Goal: Complete application form: Complete application form

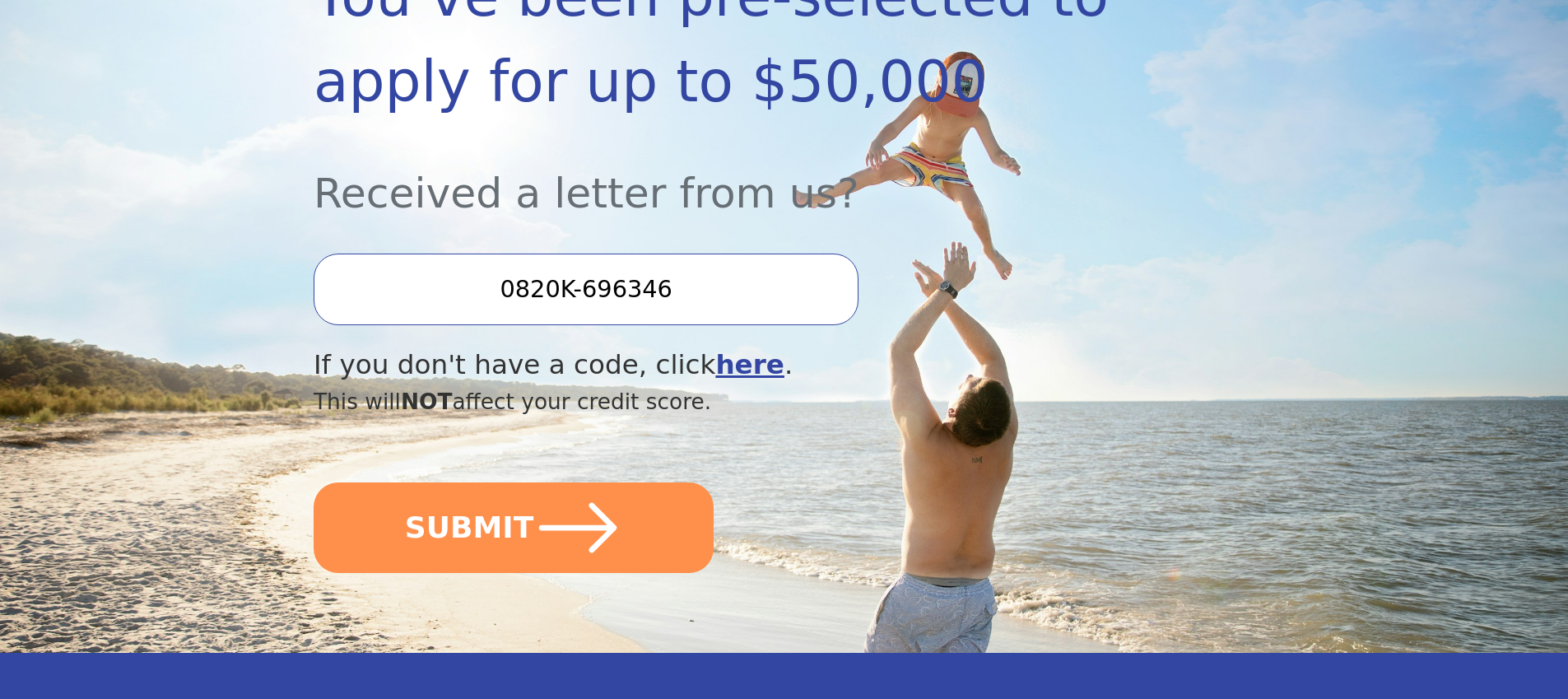
scroll to position [344, 0]
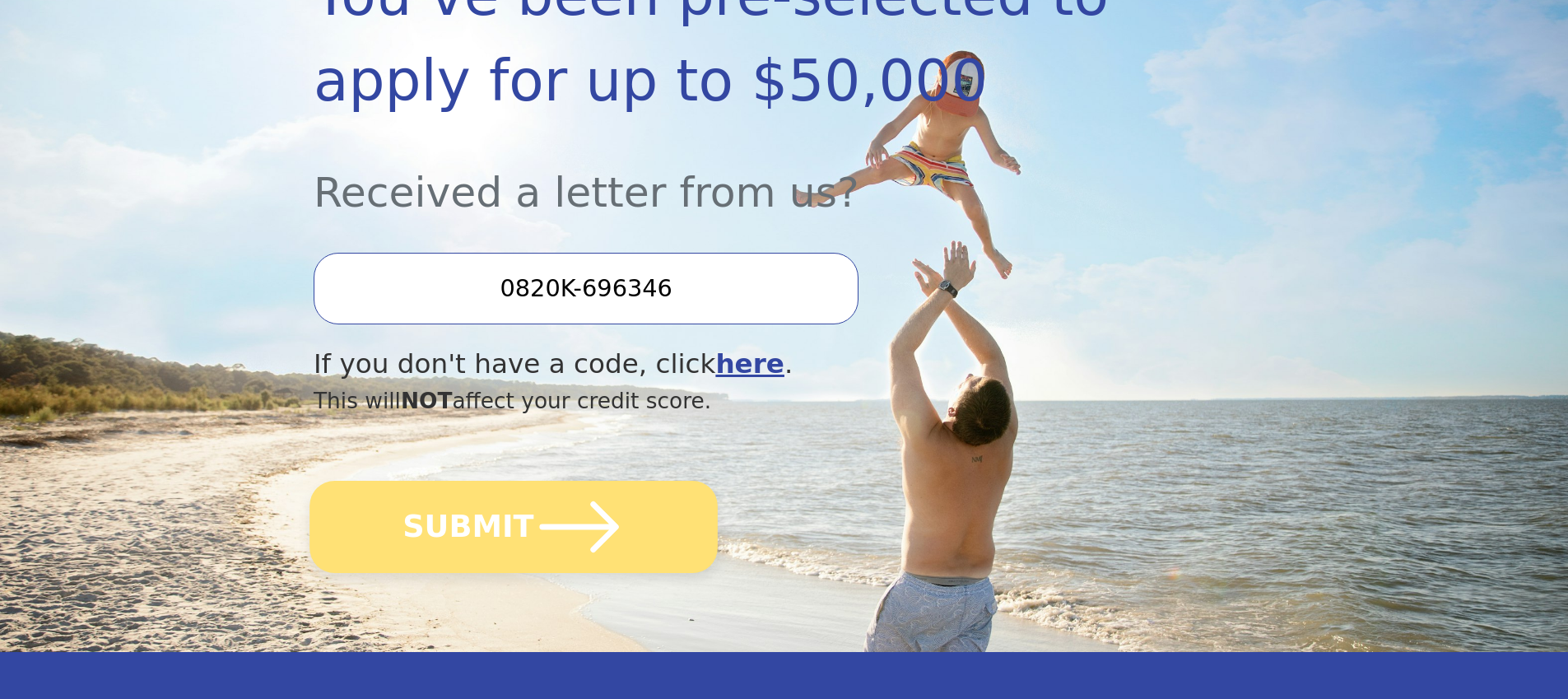
click at [524, 525] on button "SUBMIT" at bounding box center [513, 526] width 408 height 92
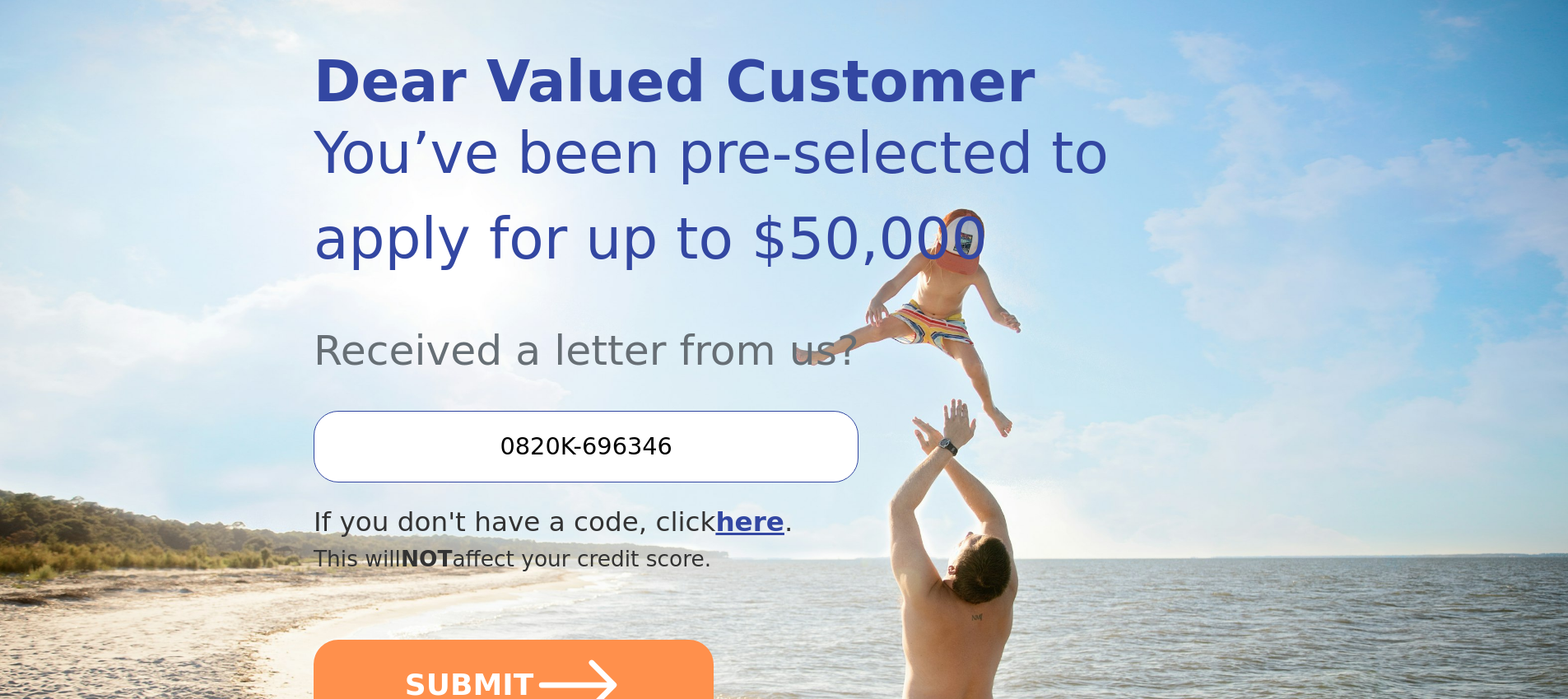
scroll to position [0, 0]
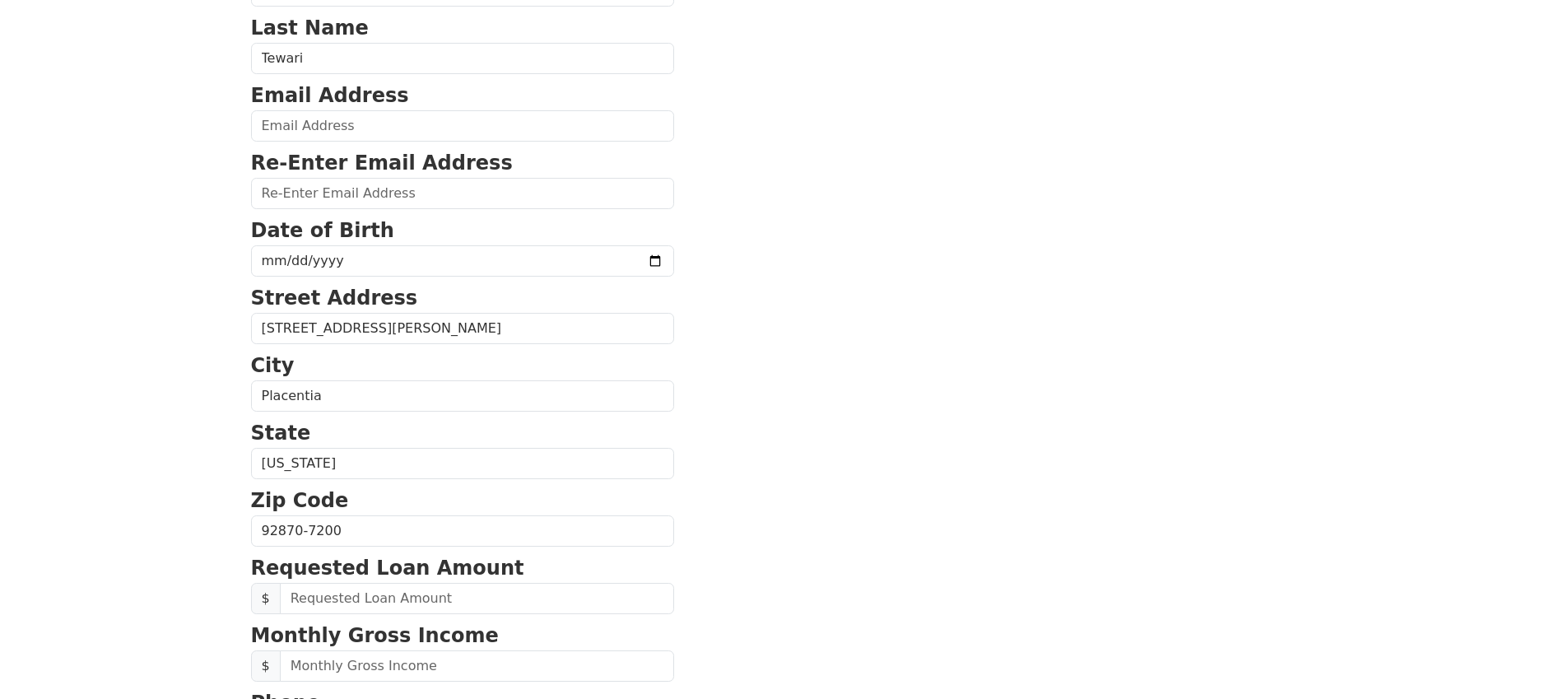
scroll to position [60, 0]
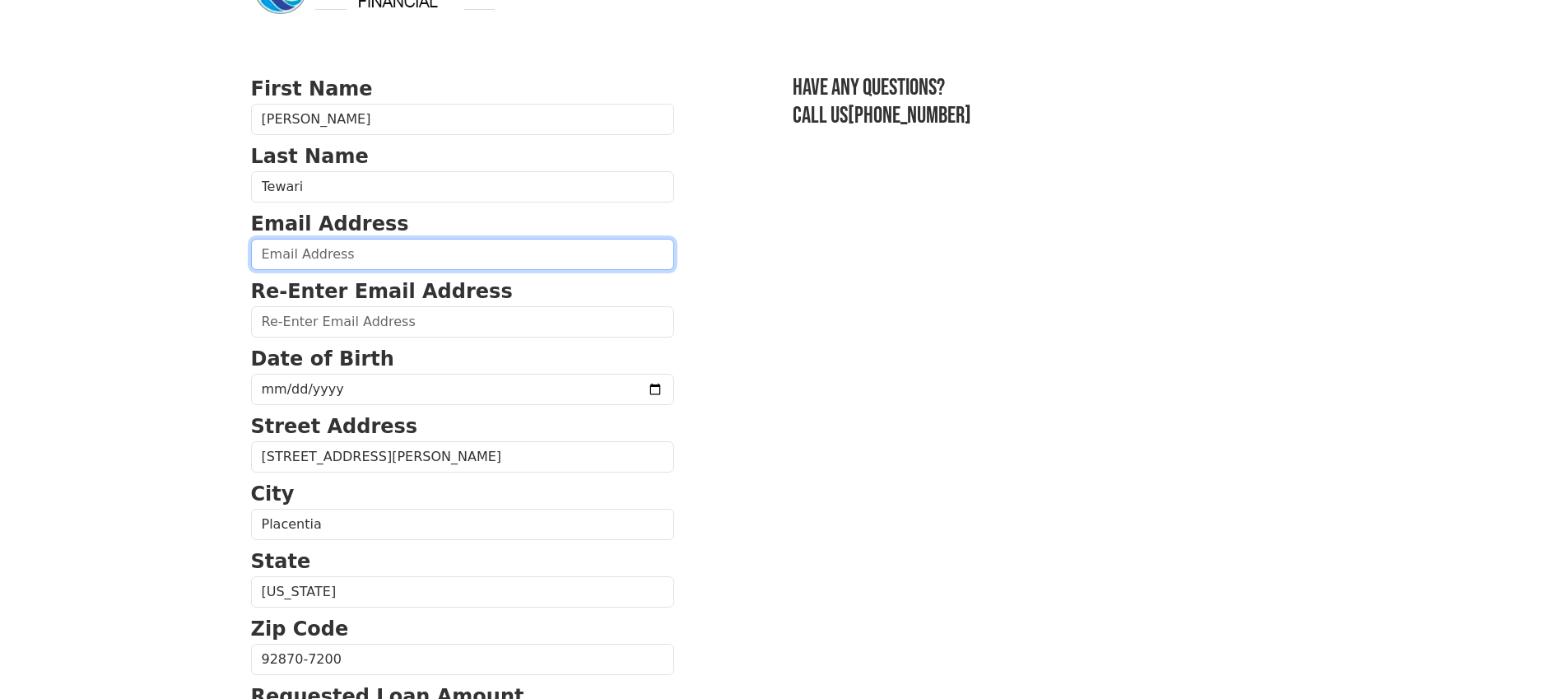
click at [462, 251] on input "email" at bounding box center [463, 254] width 423 height 31
type input "[EMAIL_ADDRESS][DOMAIN_NAME]"
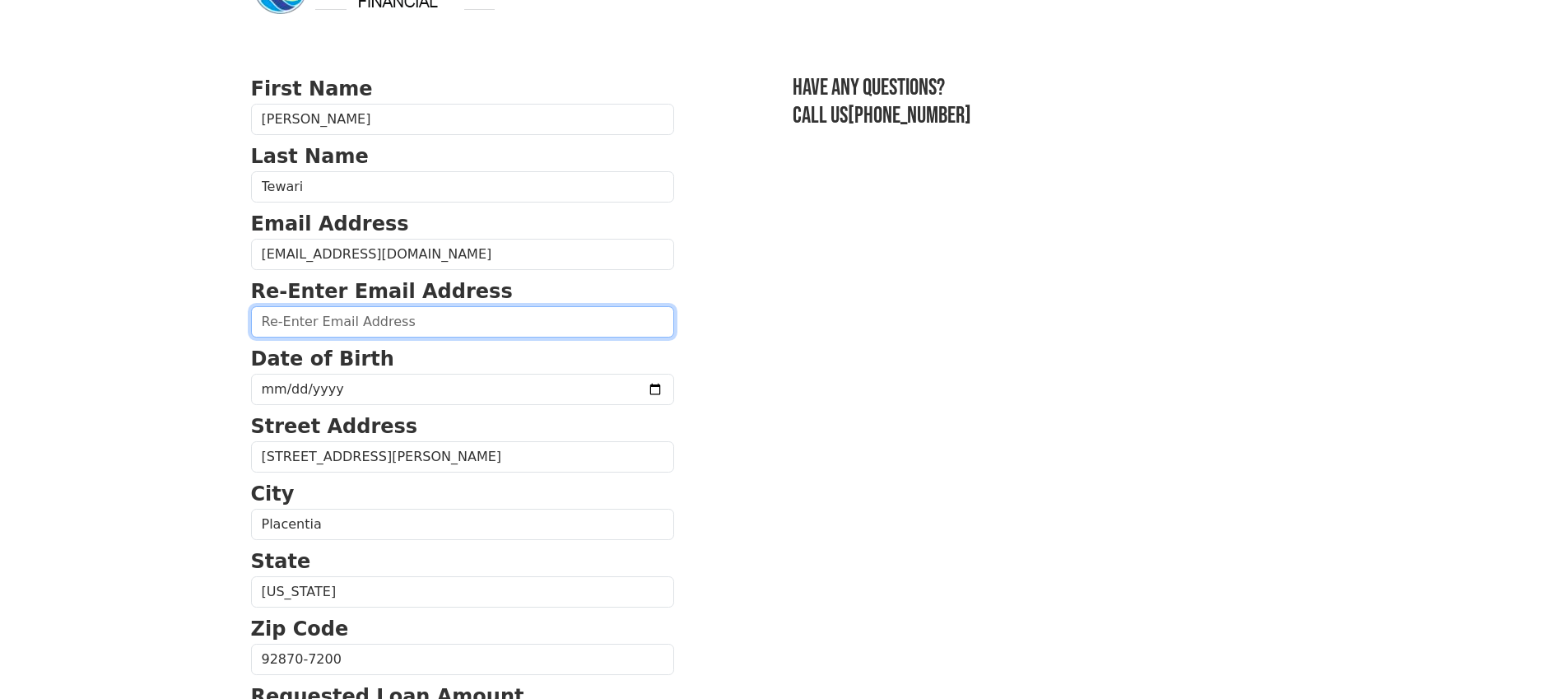
type input "[EMAIL_ADDRESS][DOMAIN_NAME]"
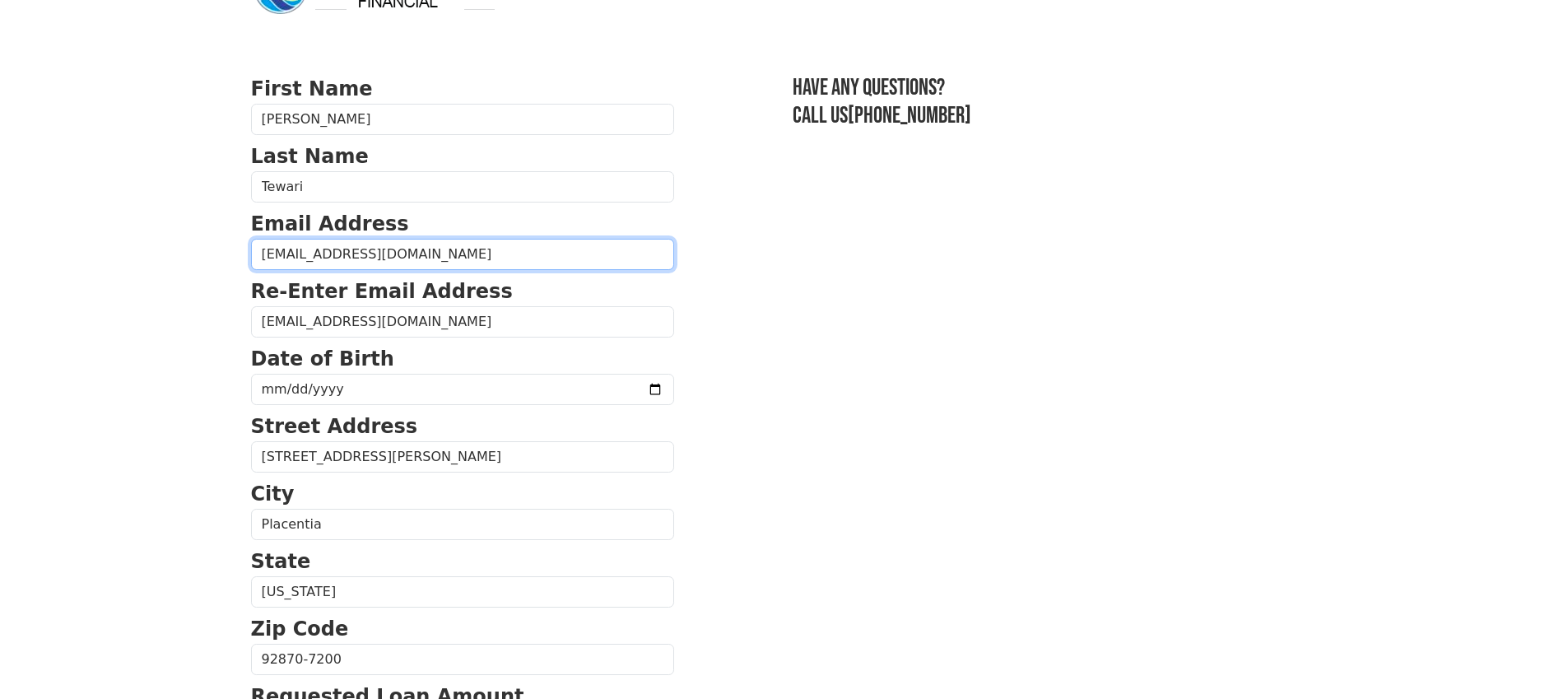
type input "[PHONE_NUMBER]"
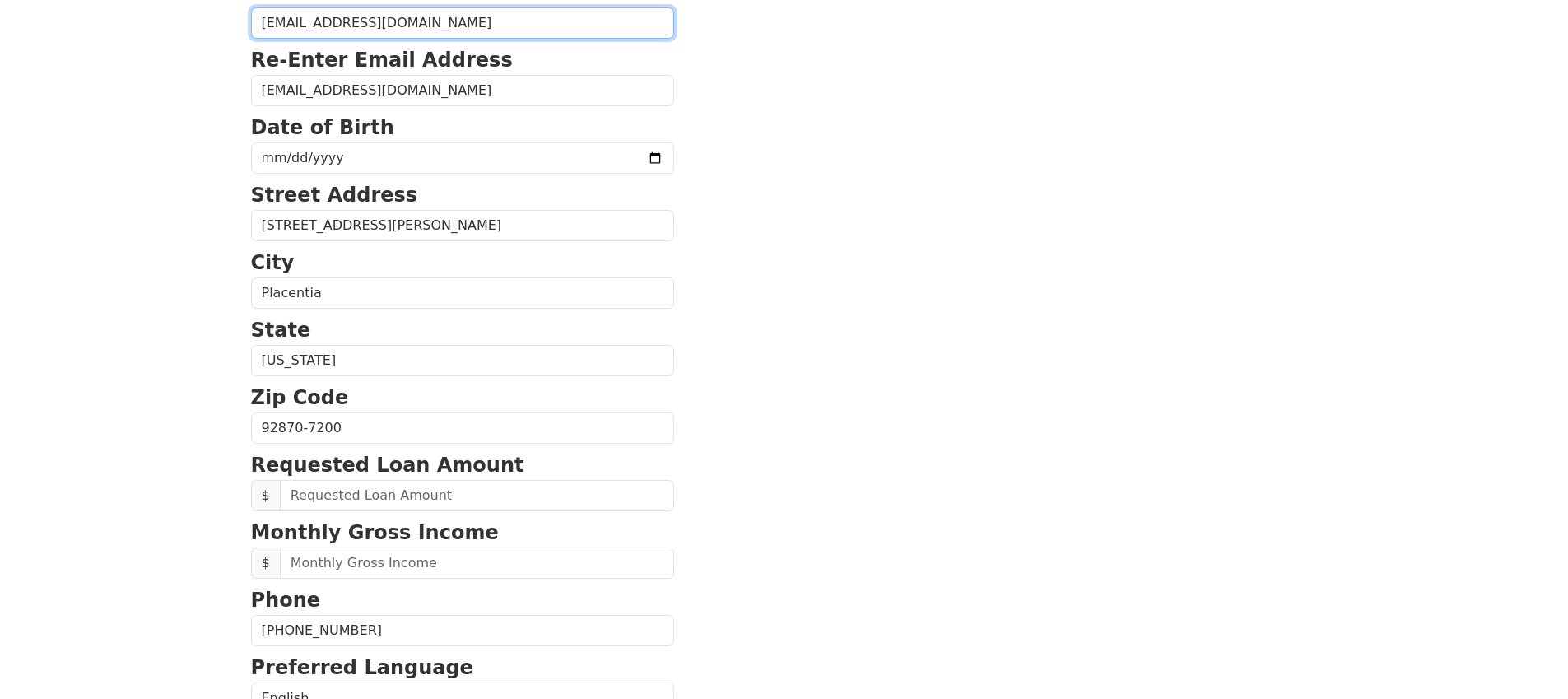
scroll to position [230, 0]
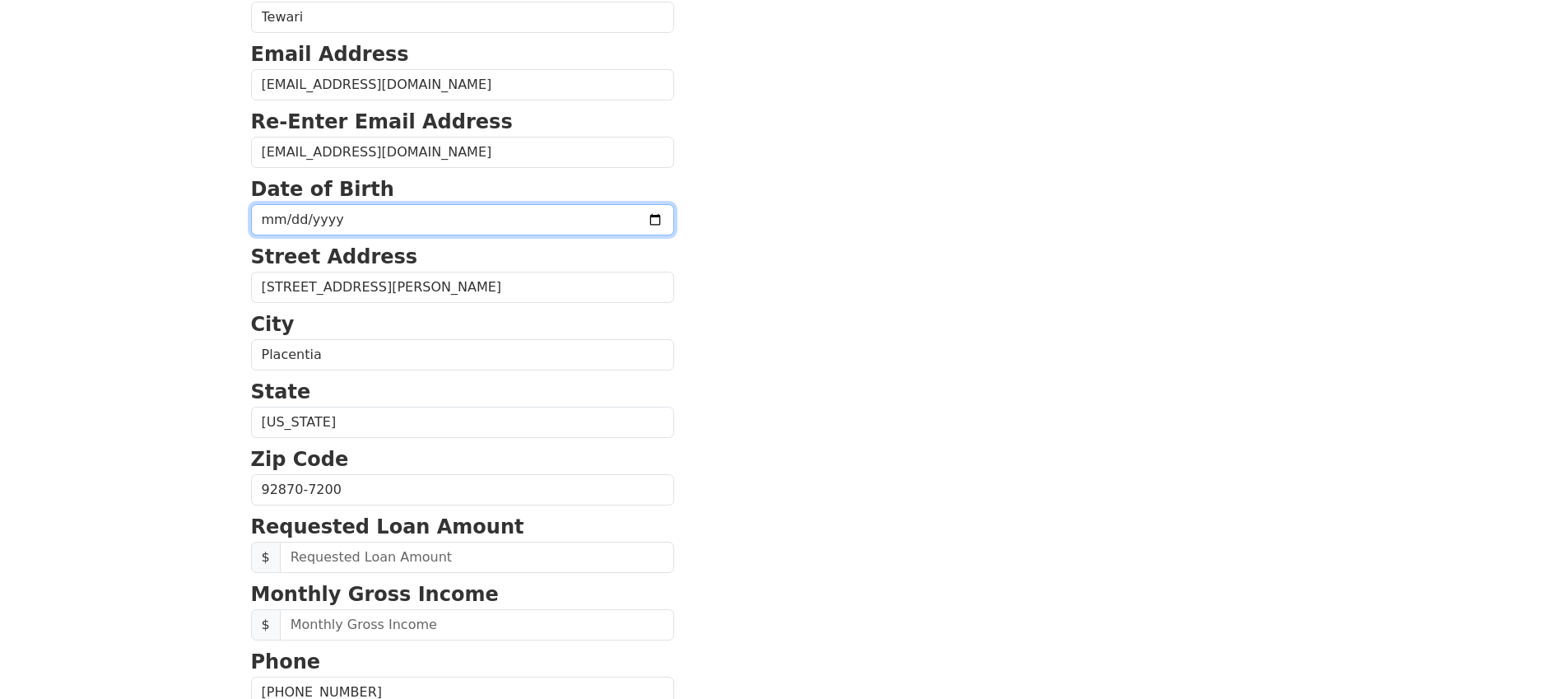
click at [512, 228] on input "date" at bounding box center [463, 219] width 423 height 31
type input "[DATE]"
click at [652, 317] on section "First Name [PERSON_NAME] Last Name [PERSON_NAME] Email Address [EMAIL_ADDRESS][…" at bounding box center [785, 491] width 1067 height 1174
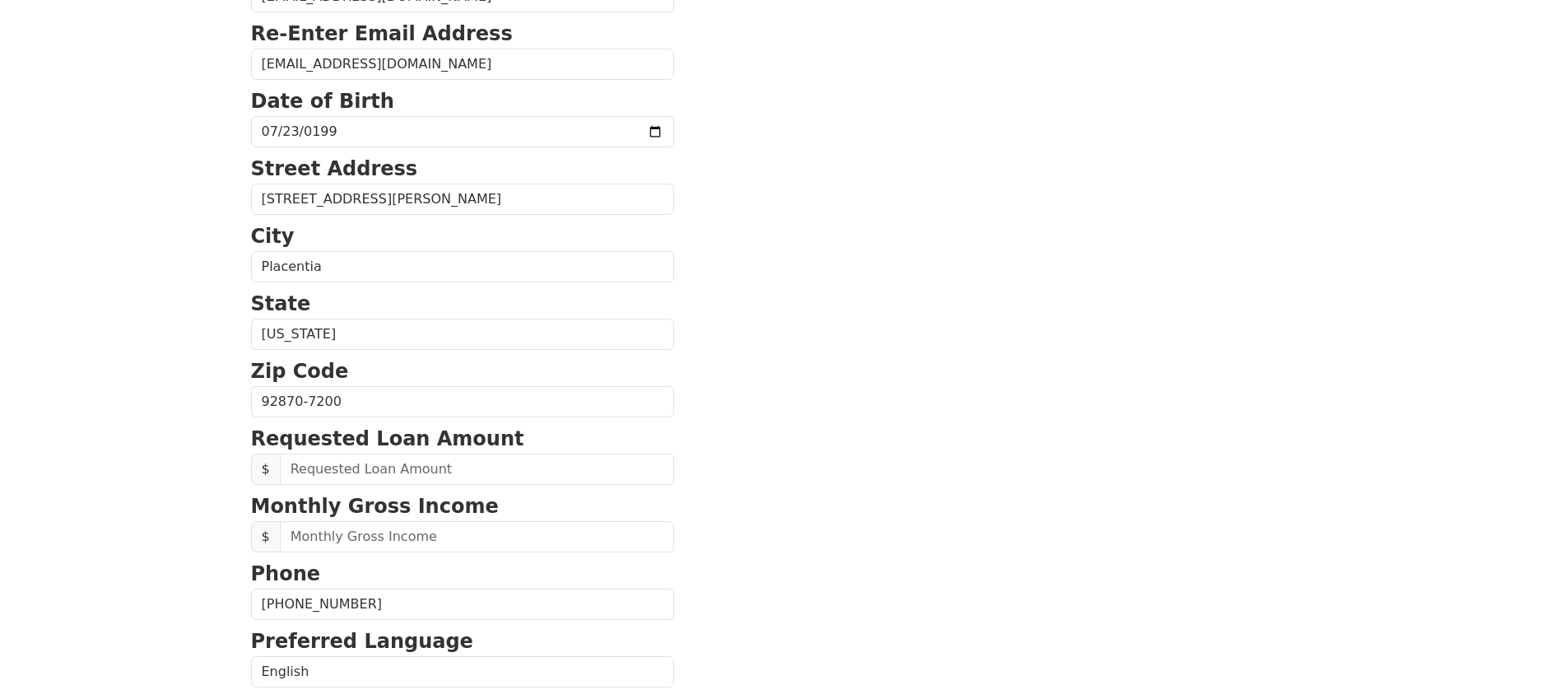
scroll to position [344, 0]
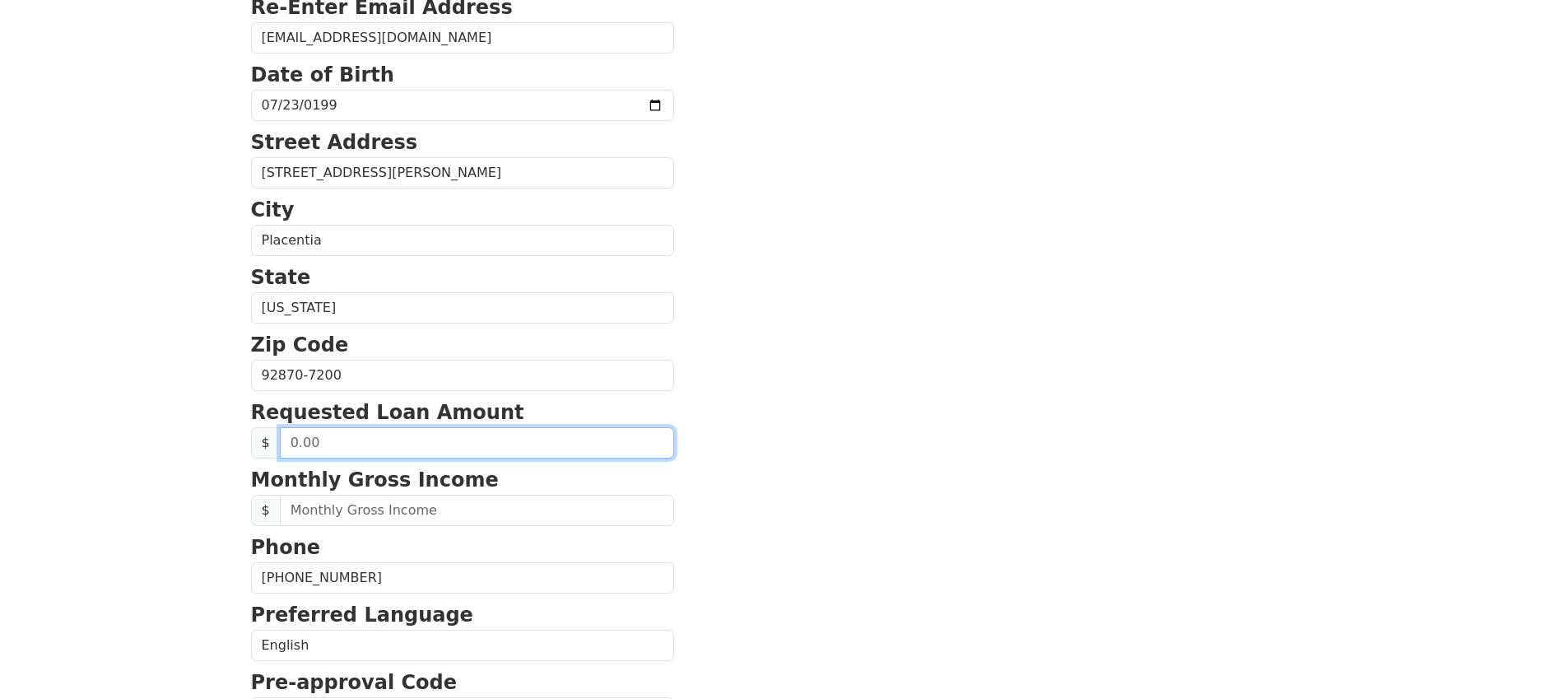
click at [543, 449] on input "text" at bounding box center [477, 442] width 395 height 31
type input "4.00"
type input "50,000.00"
click at [667, 465] on section "First Name [PERSON_NAME] Last Name [PERSON_NAME] Email Address [EMAIL_ADDRESS][…" at bounding box center [785, 377] width 1067 height 1174
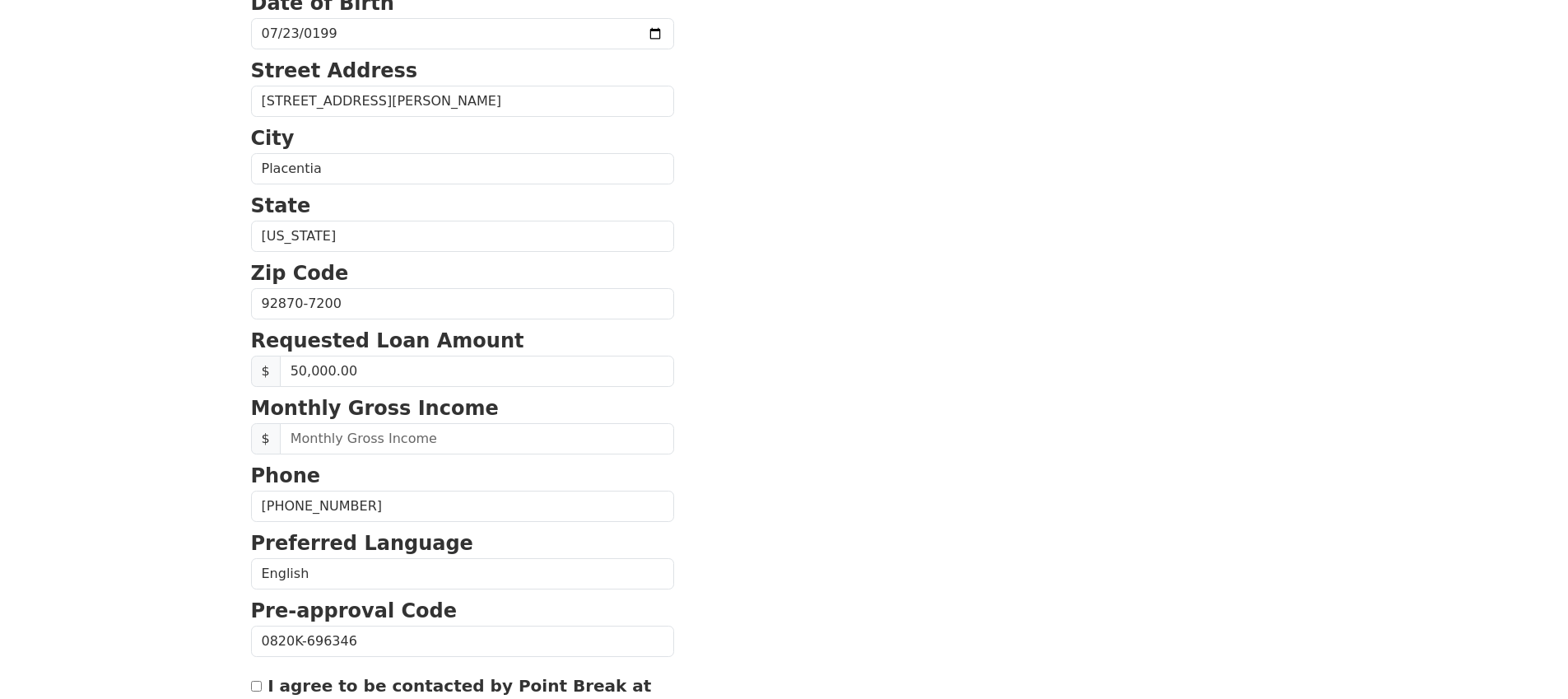
scroll to position [526, 0]
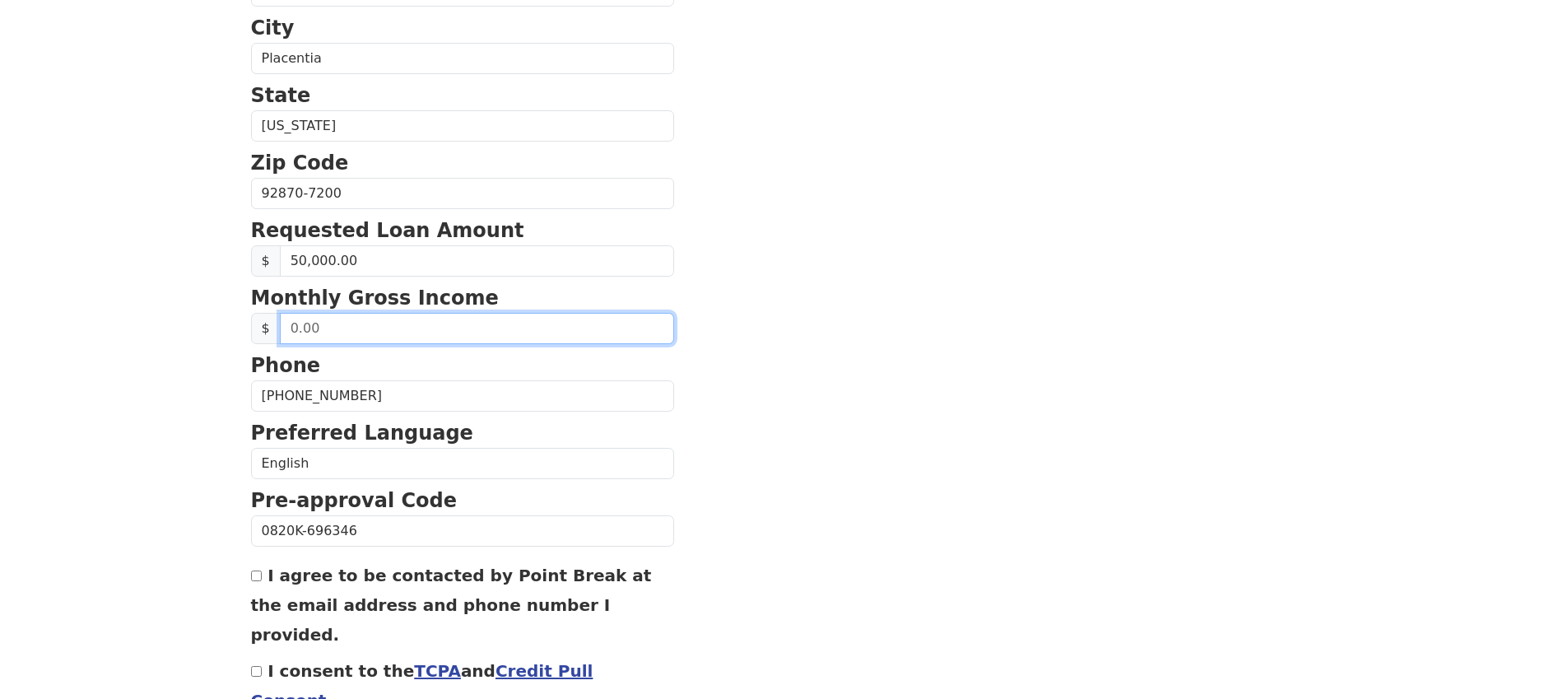
click at [495, 328] on input "text" at bounding box center [477, 328] width 395 height 31
type input "20,000.00"
click at [692, 352] on section "First Name [PERSON_NAME] Last Name [PERSON_NAME] Email Address [EMAIL_ADDRESS][…" at bounding box center [785, 195] width 1067 height 1174
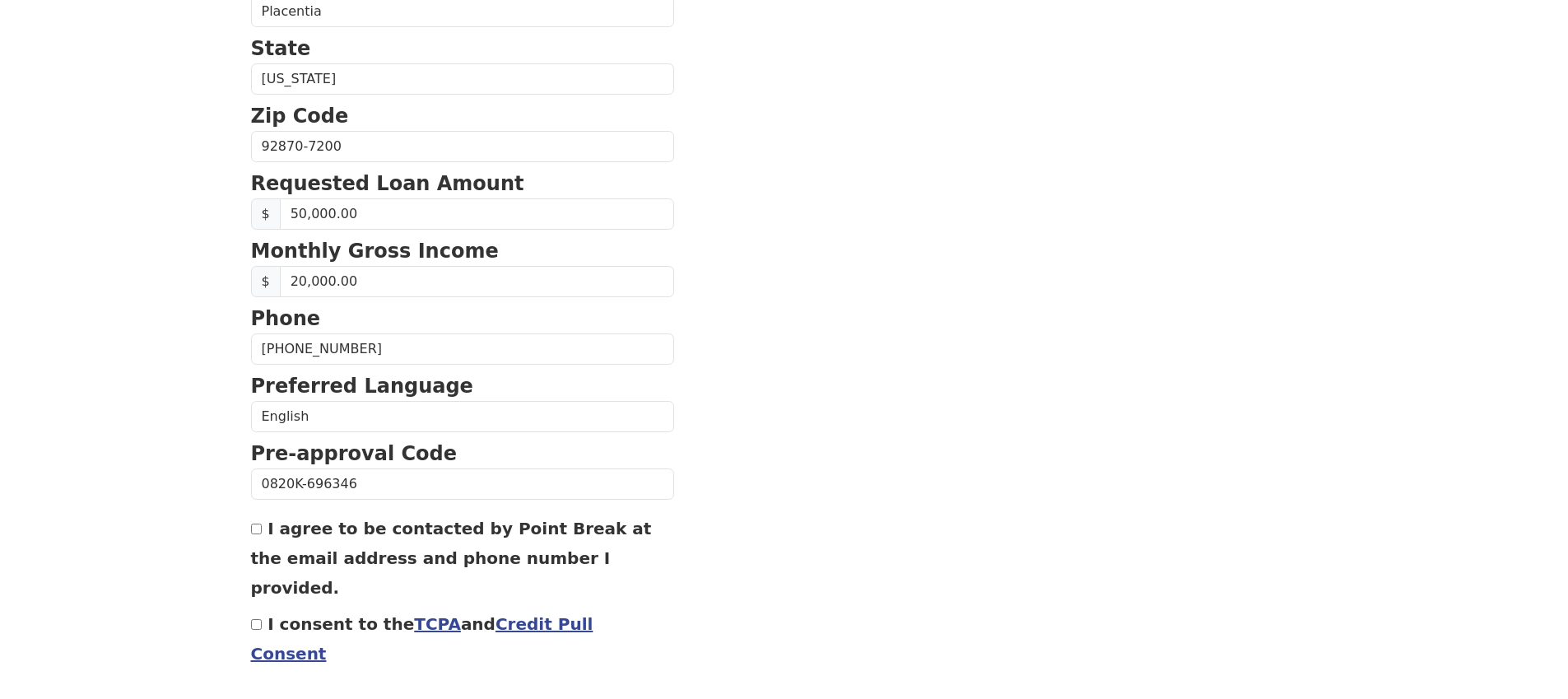
scroll to position [581, 0]
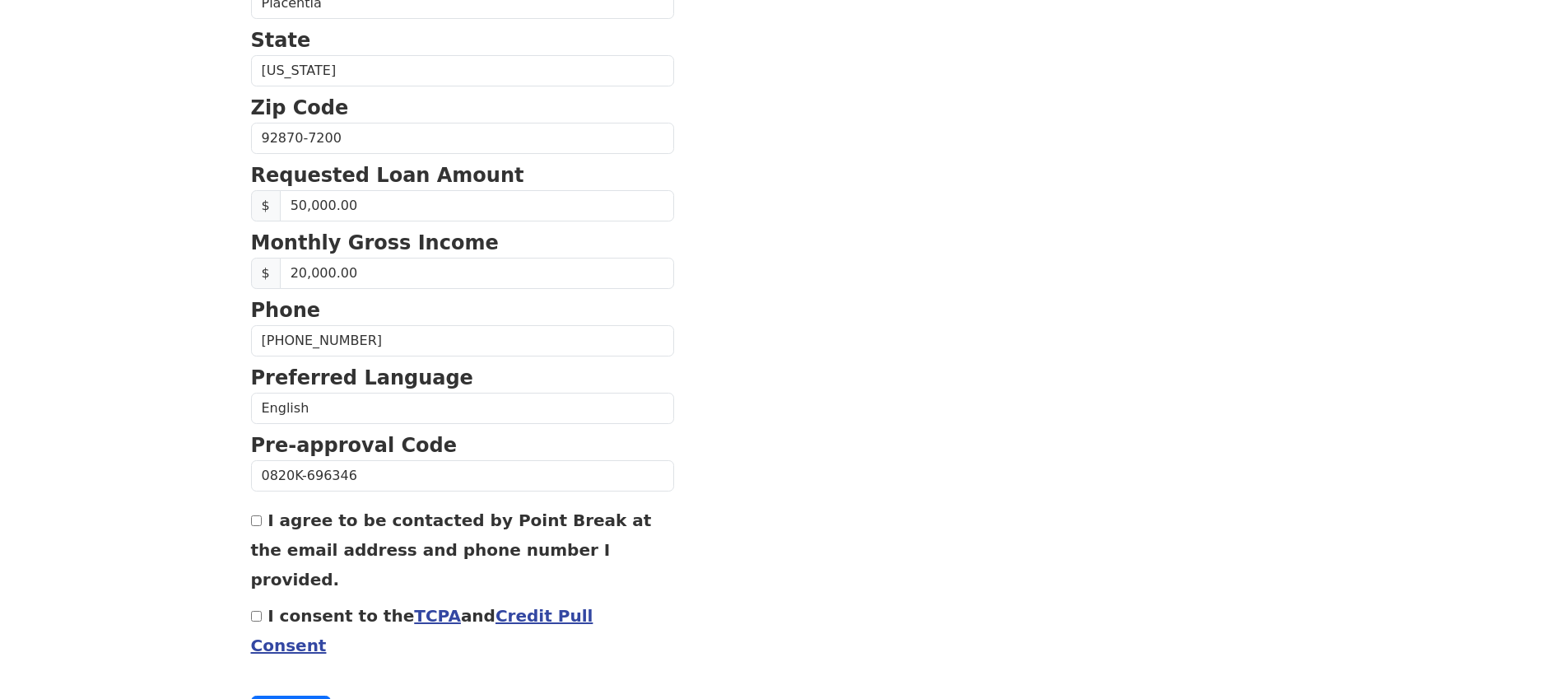
click at [257, 523] on input "I agree to be contacted by Point Break at the email address and phone number I …" at bounding box center [257, 520] width 11 height 11
checkbox input "true"
click at [256, 611] on input "I consent to the TCPA and Credit Pull Consent" at bounding box center [257, 616] width 11 height 11
checkbox input "true"
click at [271, 695] on button "Continue" at bounding box center [291, 711] width 81 height 31
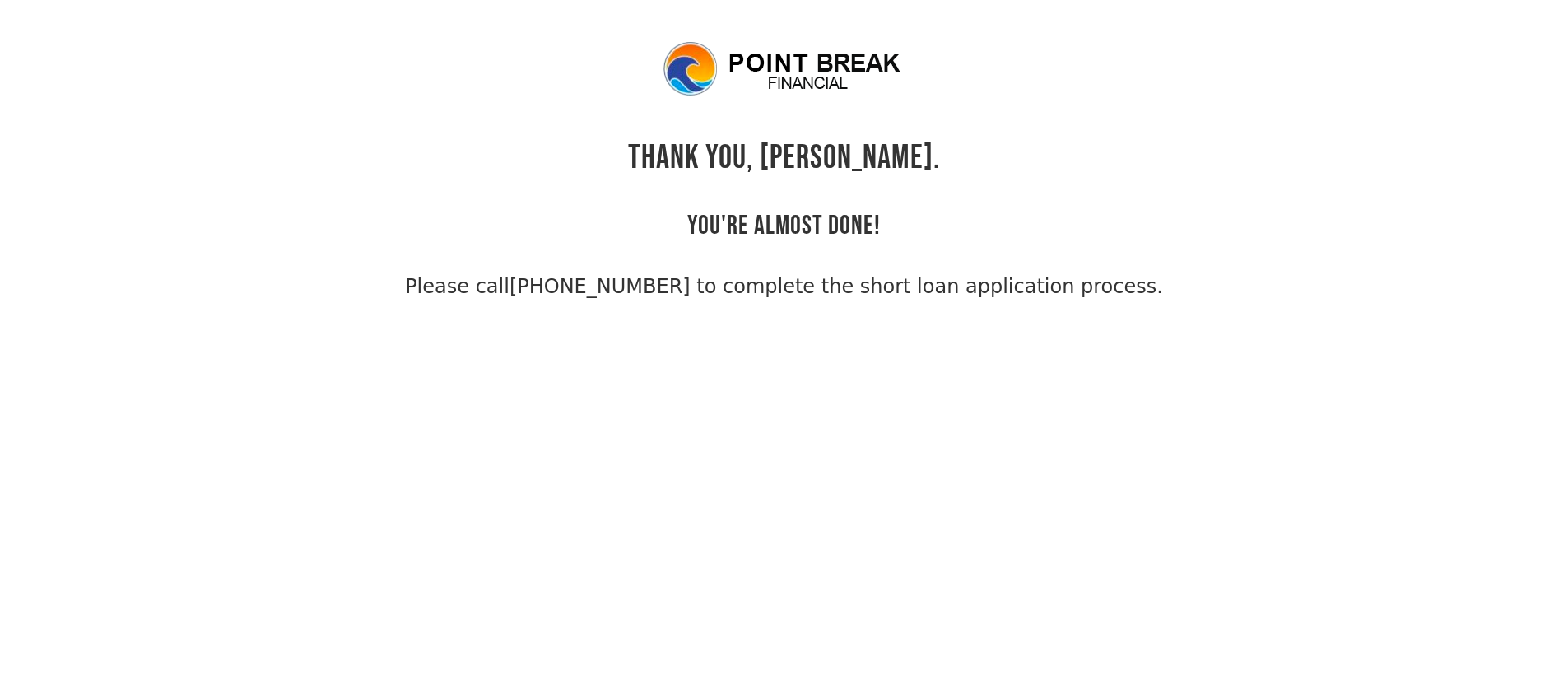
click at [773, 57] on img at bounding box center [784, 69] width 247 height 59
